Goal: Task Accomplishment & Management: Manage account settings

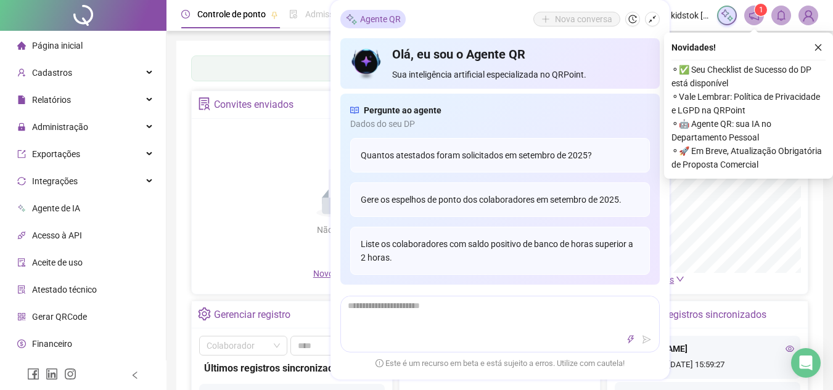
click at [239, 150] on div "Não há dados Não há dados" at bounding box center [344, 196] width 290 height 141
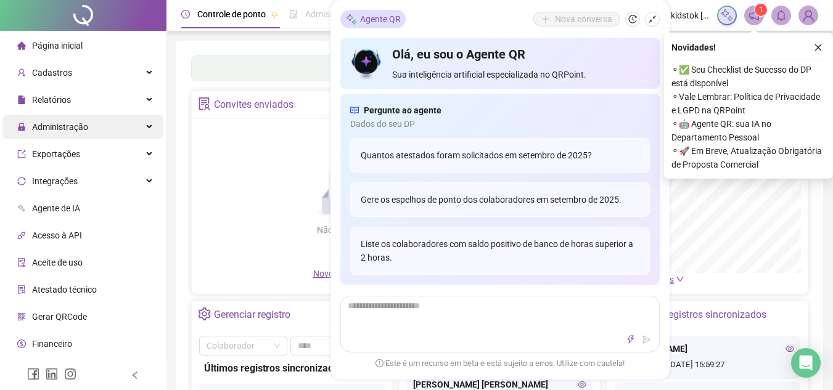
click at [76, 125] on span "Administração" at bounding box center [60, 127] width 56 height 10
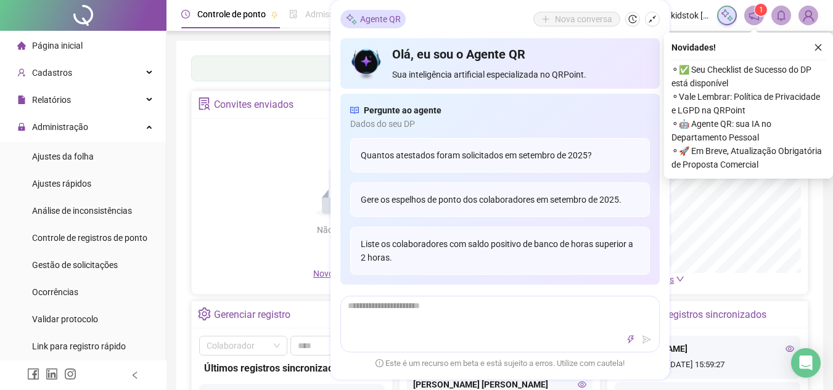
click at [106, 242] on span "Controle de registros de ponto" at bounding box center [89, 238] width 115 height 10
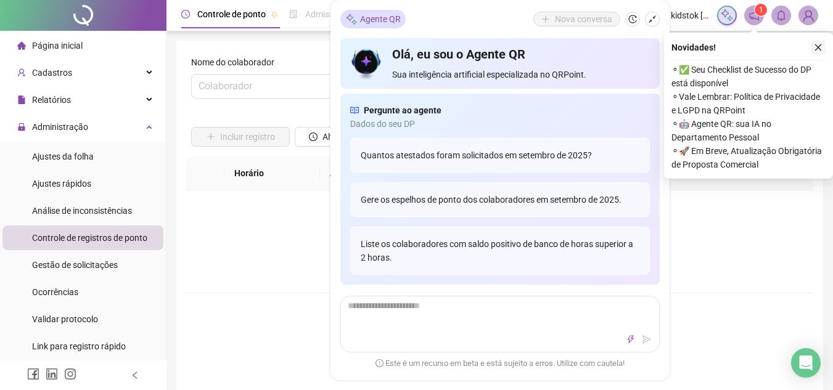
click at [816, 51] on icon "close" at bounding box center [818, 47] width 9 height 9
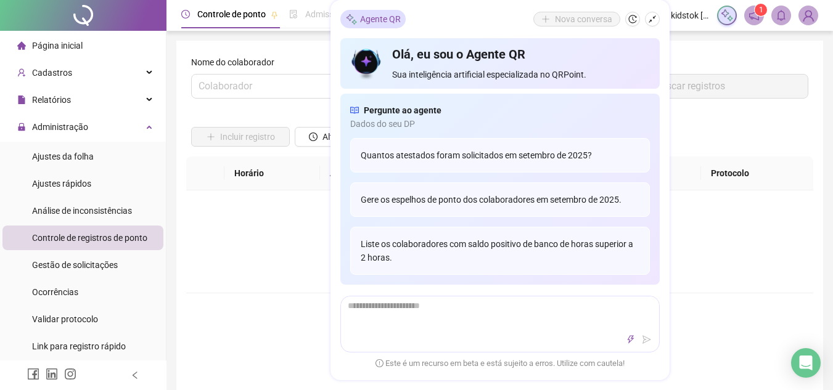
click at [652, 17] on icon "shrink" at bounding box center [652, 19] width 9 height 9
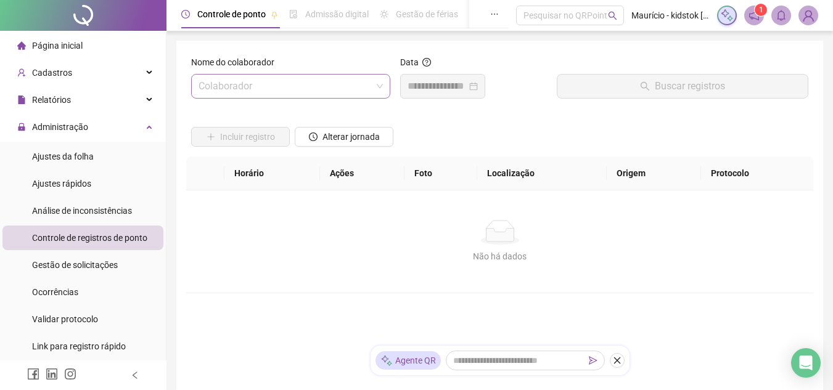
click at [268, 87] on input "search" at bounding box center [284, 86] width 173 height 23
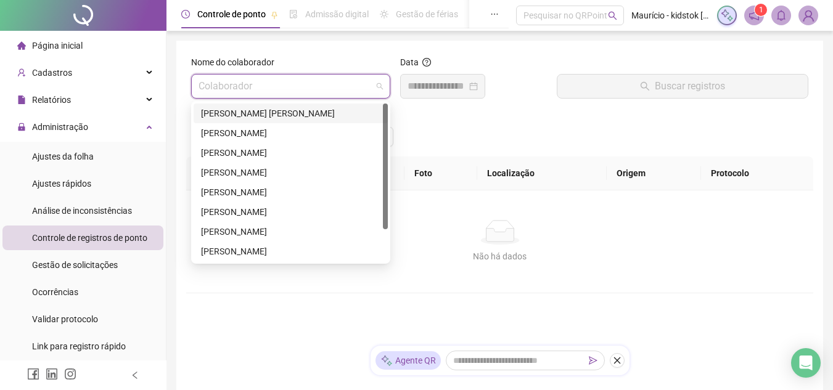
click at [445, 121] on div "Incluir registro Alterar jornada" at bounding box center [500, 132] width 622 height 48
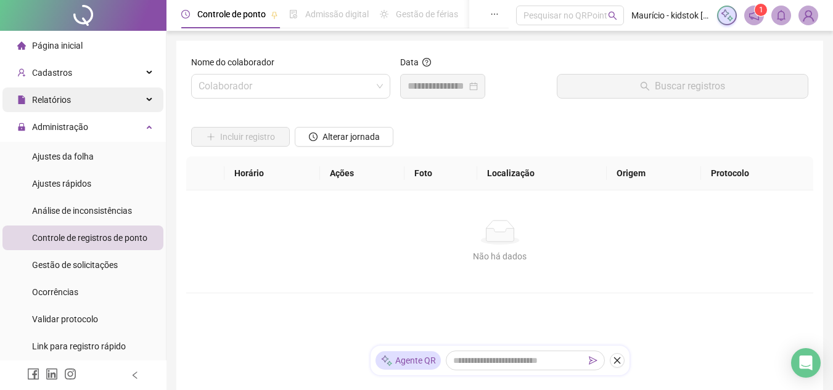
click at [78, 96] on div "Relatórios" at bounding box center [82, 100] width 161 height 25
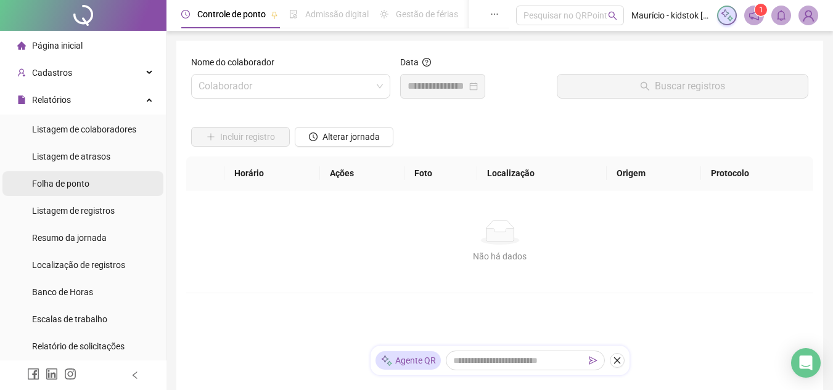
click at [78, 180] on span "Folha de ponto" at bounding box center [60, 184] width 57 height 10
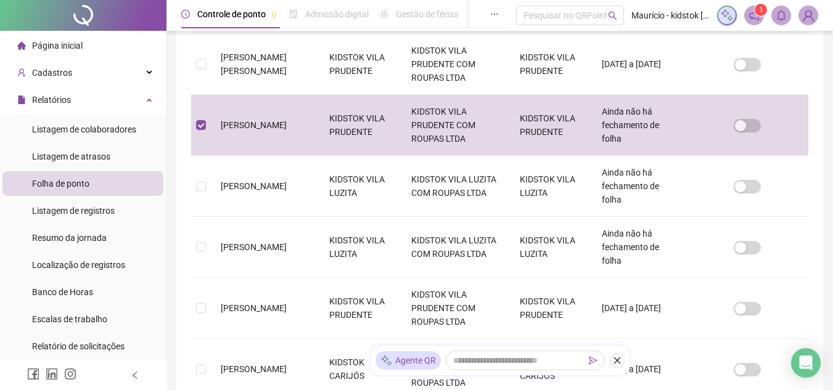
scroll to position [57, 0]
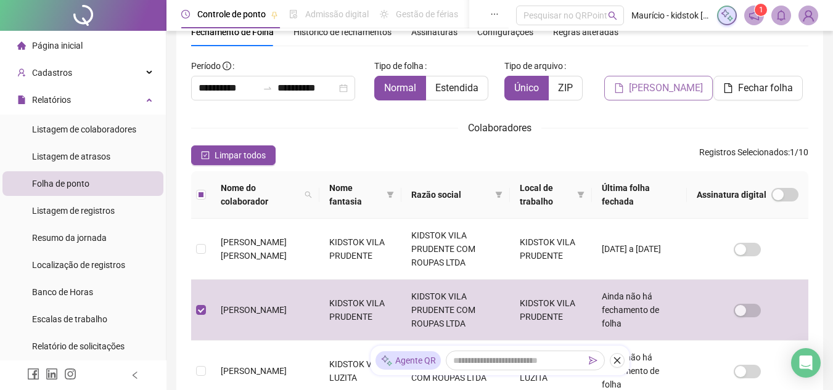
click at [664, 91] on span "[PERSON_NAME]" at bounding box center [666, 88] width 74 height 15
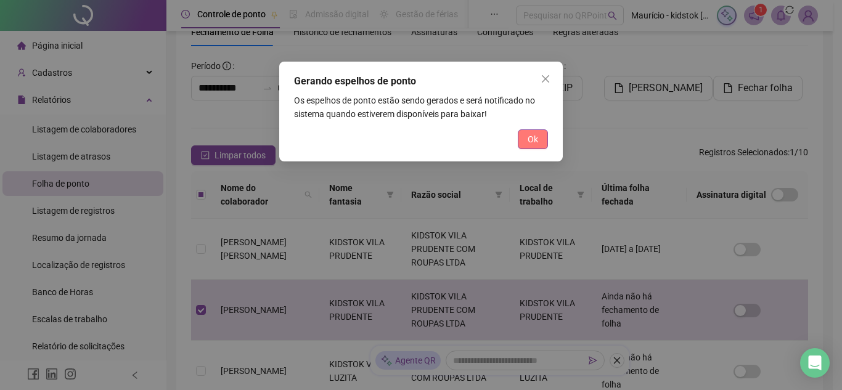
click at [530, 133] on span "Ok" at bounding box center [533, 140] width 10 height 14
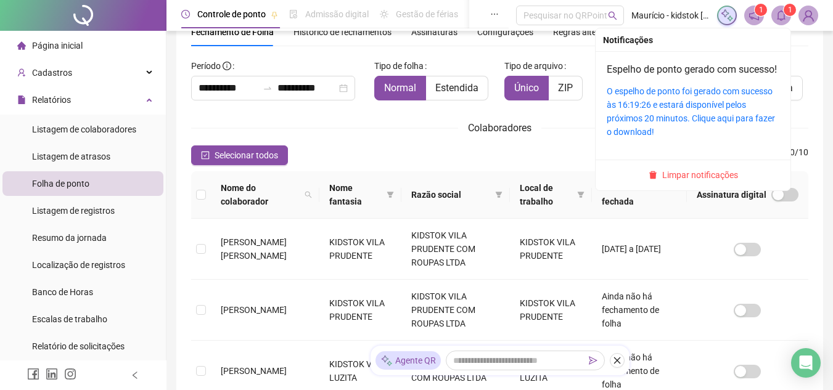
click at [777, 16] on icon "bell" at bounding box center [780, 15] width 11 height 11
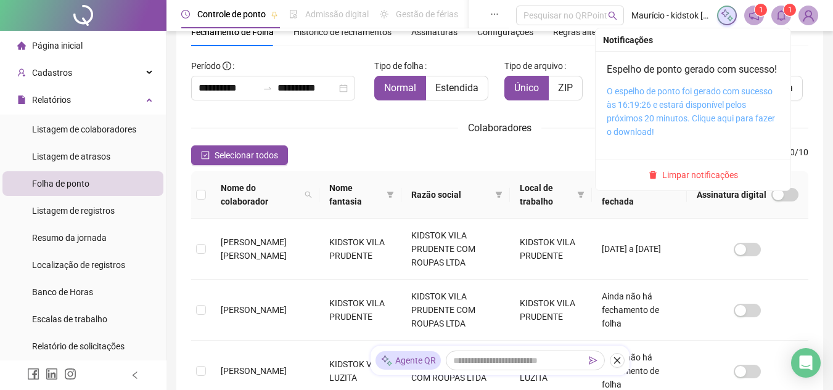
click at [679, 104] on link "O espelho de ponto foi gerado com sucesso às 16:19:26 e estará disponível pelos…" at bounding box center [691, 111] width 168 height 51
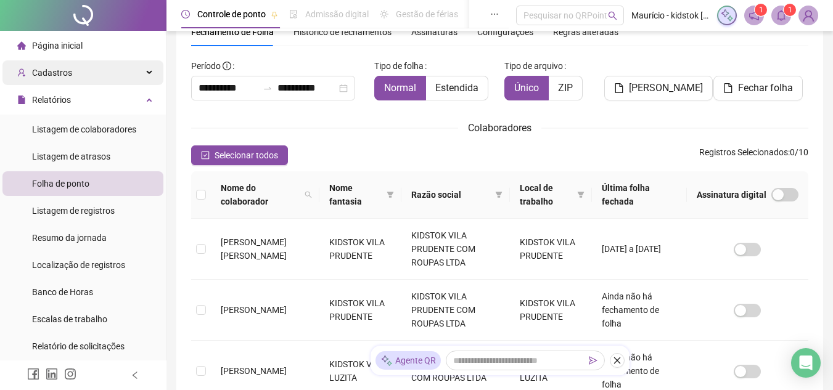
click at [77, 70] on div "Cadastros" at bounding box center [82, 72] width 161 height 25
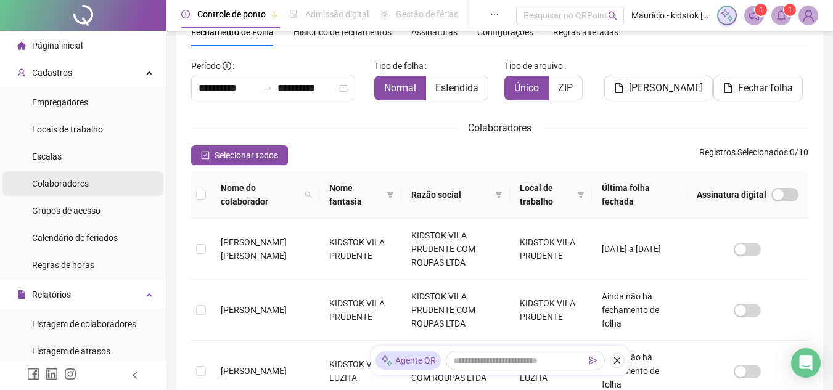
click at [72, 184] on span "Colaboradores" at bounding box center [60, 184] width 57 height 10
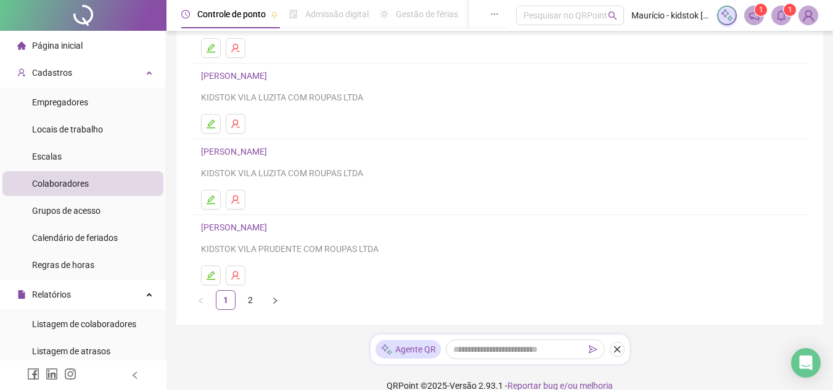
scroll to position [235, 0]
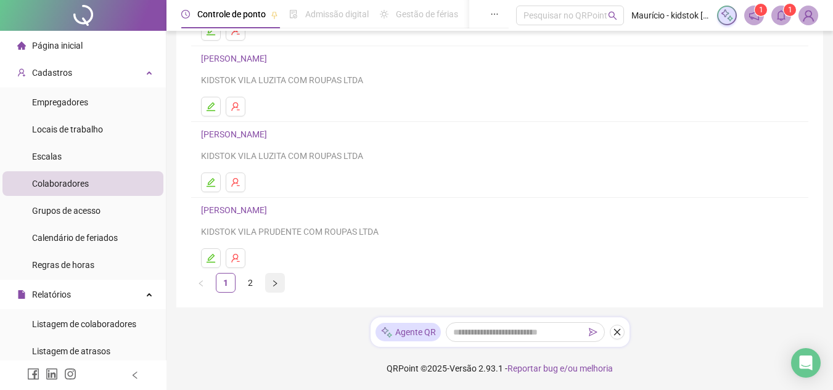
click at [274, 282] on icon "right" at bounding box center [275, 283] width 4 height 6
click at [223, 284] on link "1" at bounding box center [225, 283] width 18 height 18
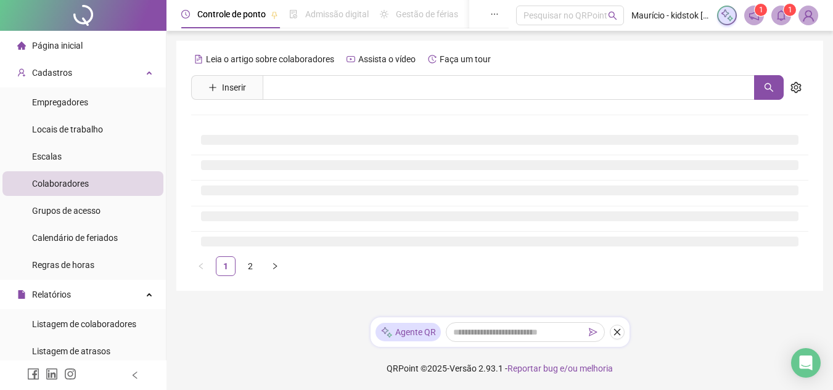
scroll to position [0, 0]
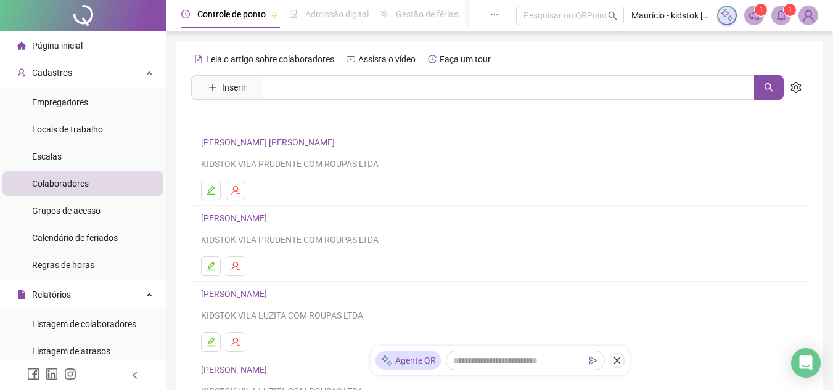
click at [269, 219] on link "[PERSON_NAME]" at bounding box center [236, 218] width 70 height 10
